Goal: Information Seeking & Learning: Check status

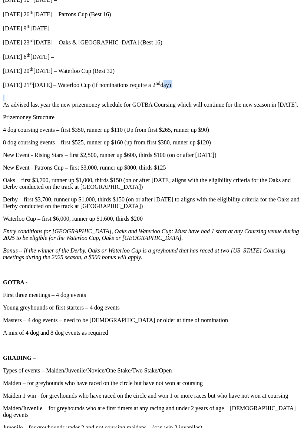
scroll to position [580, 0]
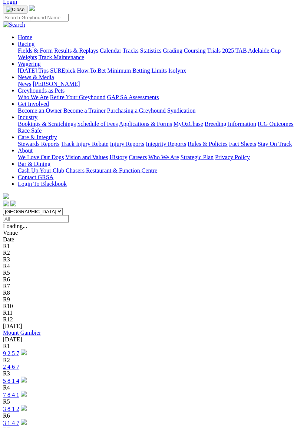
scroll to position [47, 0]
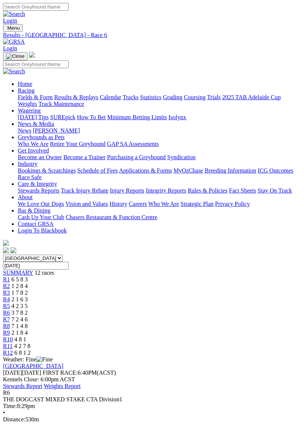
click at [10, 276] on span "R1" at bounding box center [6, 279] width 7 height 6
click at [10, 296] on span "R4" at bounding box center [6, 299] width 7 height 6
click at [10, 303] on span "R5" at bounding box center [6, 306] width 7 height 6
click at [10, 309] on span "R6" at bounding box center [6, 312] width 7 height 6
click at [10, 316] on span "R7" at bounding box center [6, 319] width 7 height 6
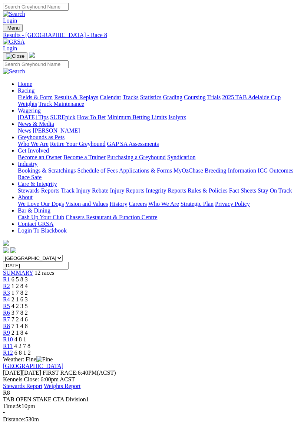
click at [10, 329] on span "R9" at bounding box center [6, 332] width 7 height 6
click at [13, 336] on span "R10" at bounding box center [8, 339] width 10 height 6
click at [13, 343] on span "R11" at bounding box center [8, 346] width 10 height 6
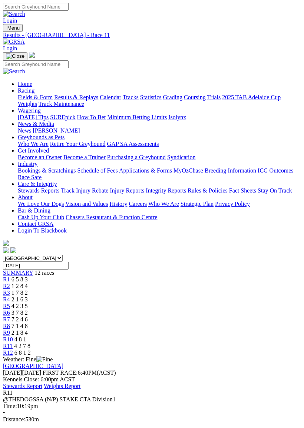
click at [13, 336] on span "R10" at bounding box center [8, 339] width 10 height 6
click at [63, 255] on select "[GEOGRAPHIC_DATA] [GEOGRAPHIC_DATA] [GEOGRAPHIC_DATA] [GEOGRAPHIC_DATA] [GEOGRA…" at bounding box center [33, 258] width 60 height 7
